Goal: Task Accomplishment & Management: Use online tool/utility

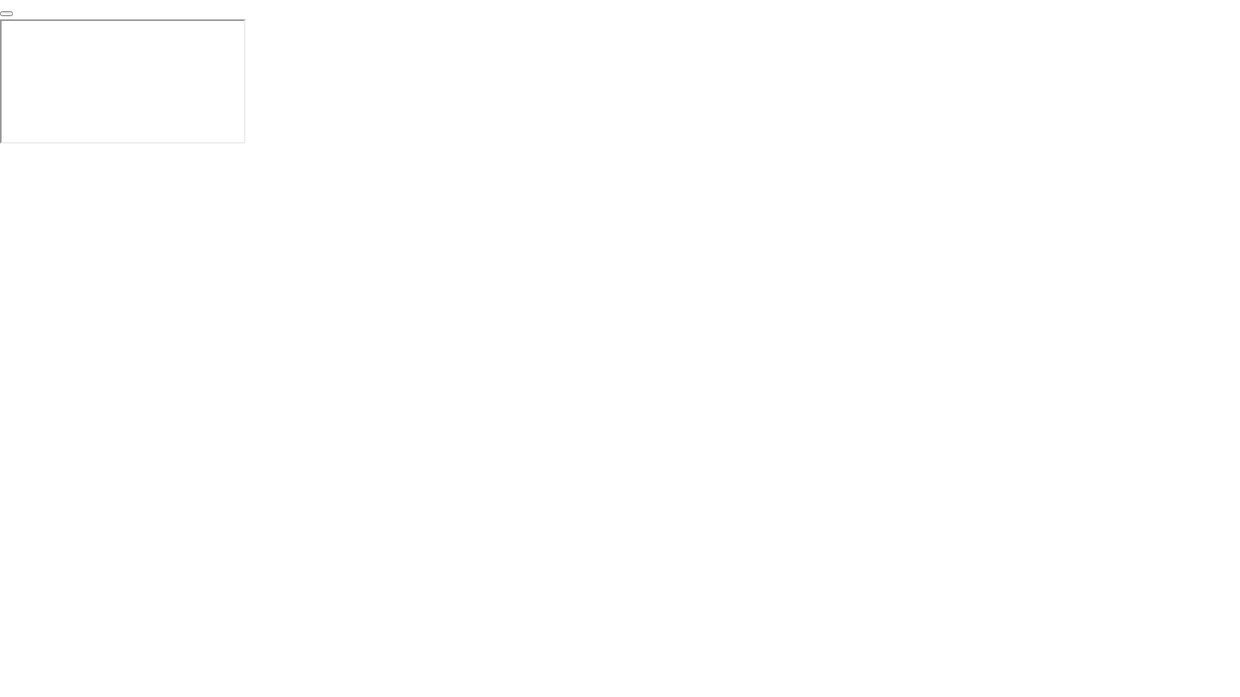
click div "End Proctoring Session"
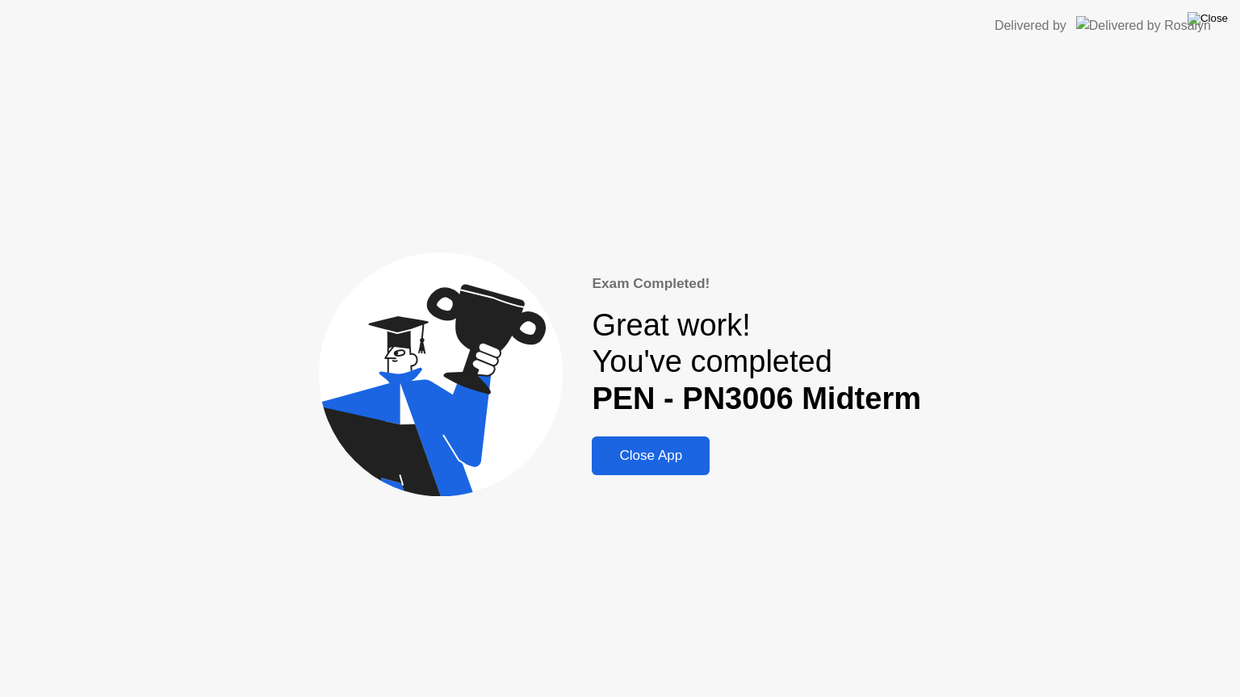
click at [1217, 20] on img at bounding box center [1207, 18] width 40 height 13
